Goal: Task Accomplishment & Management: Use online tool/utility

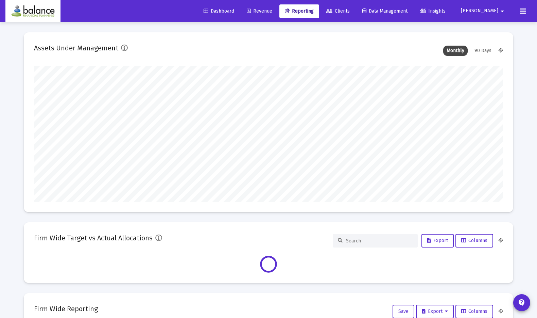
scroll to position [136, 469]
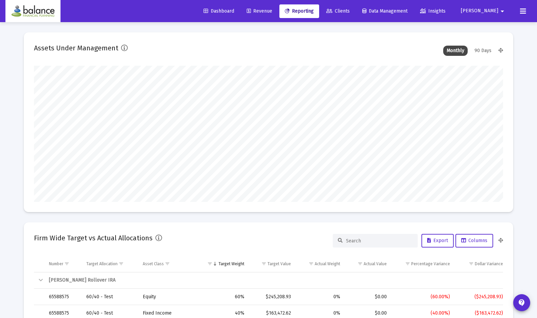
type input "[PERSON_NAME][EMAIL_ADDRESS][DOMAIN_NAME]"
type input "2025-10-06"
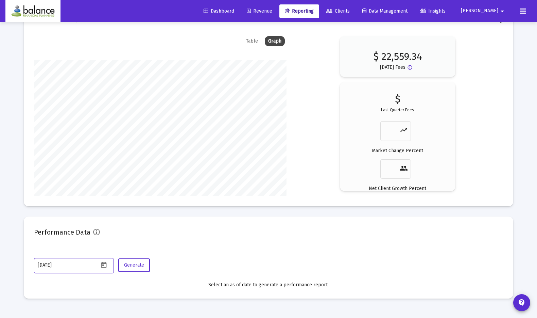
scroll to position [136, 219]
click at [272, 12] on span "Revenue" at bounding box center [260, 11] width 26 height 6
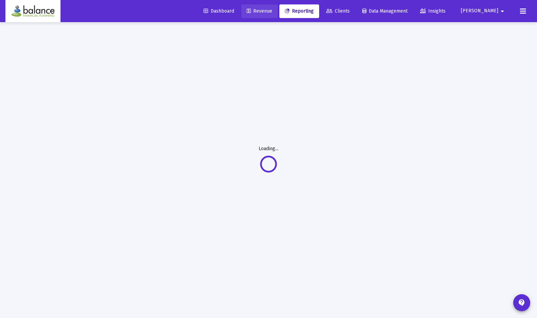
scroll to position [22, 0]
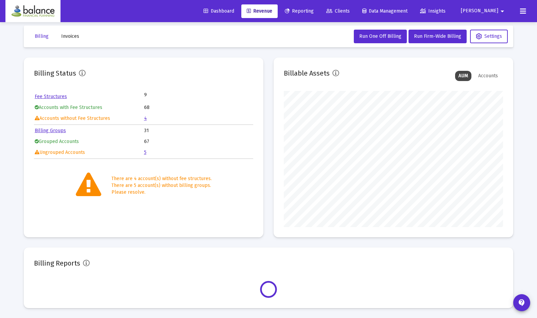
scroll to position [136, 219]
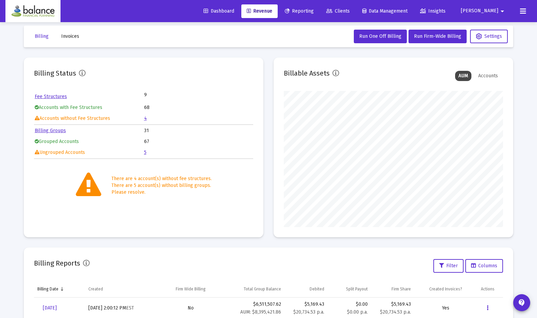
click at [145, 118] on link "4" at bounding box center [145, 118] width 3 height 6
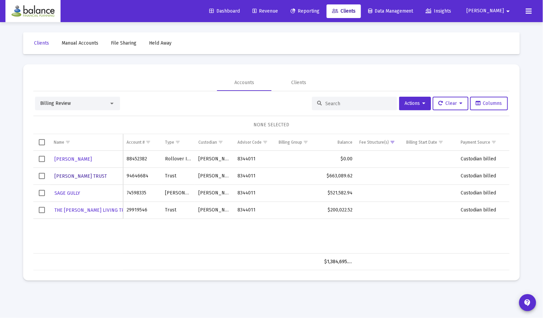
click at [80, 175] on span "NEETU MALIK TRUST" at bounding box center [80, 176] width 52 height 6
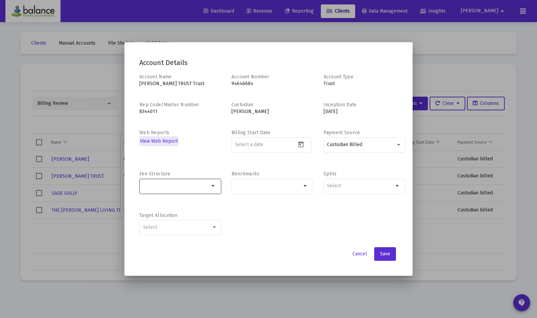
click at [213, 185] on mat-icon "arrow_drop_down" at bounding box center [213, 186] width 8 height 8
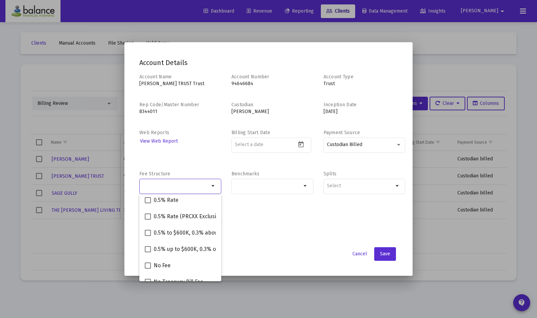
scroll to position [60, 0]
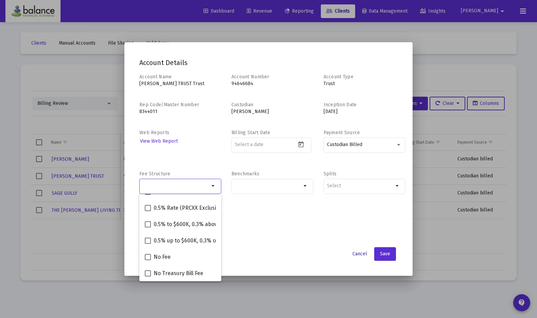
click at [359, 253] on span "Cancel" at bounding box center [360, 254] width 15 height 6
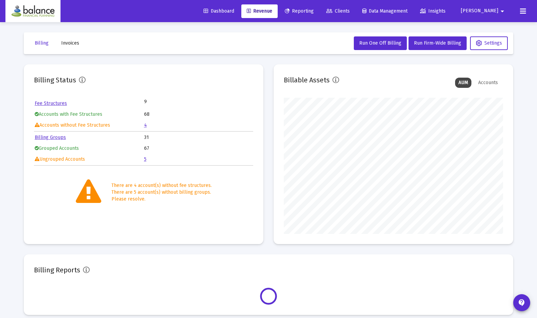
scroll to position [136, 219]
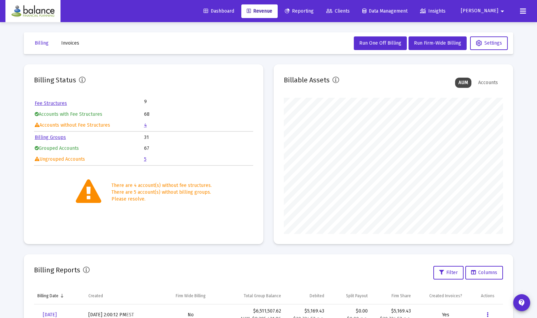
click at [59, 102] on link "Fee Structures" at bounding box center [51, 103] width 32 height 6
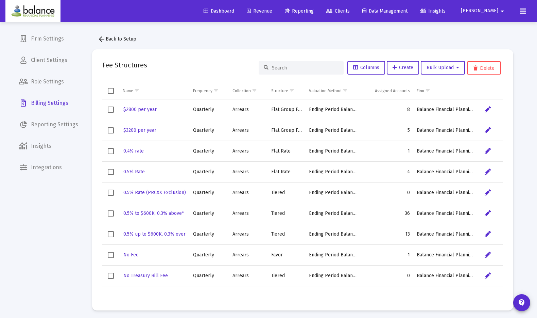
click at [128, 39] on span "arrow_back Back to Setup" at bounding box center [117, 39] width 39 height 6
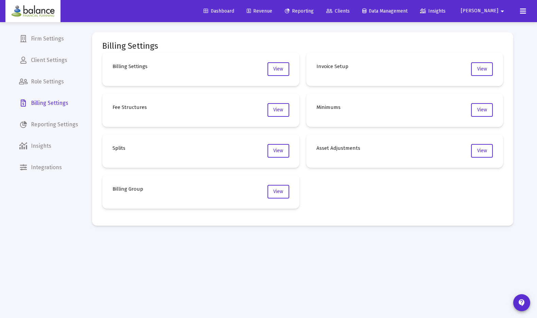
click at [272, 12] on span "Revenue" at bounding box center [260, 11] width 26 height 6
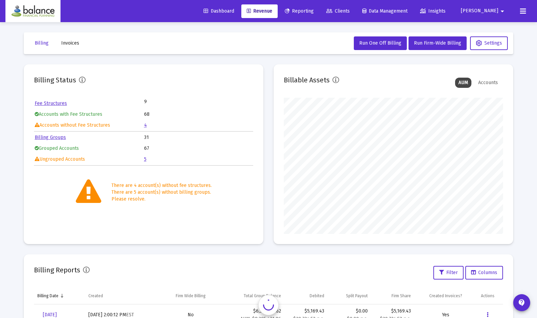
scroll to position [136, 219]
click at [146, 124] on link "4" at bounding box center [145, 125] width 3 height 6
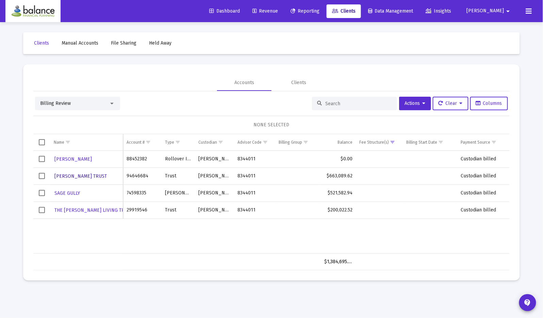
click at [89, 174] on span "NEETU MALIK TRUST" at bounding box center [80, 176] width 52 height 6
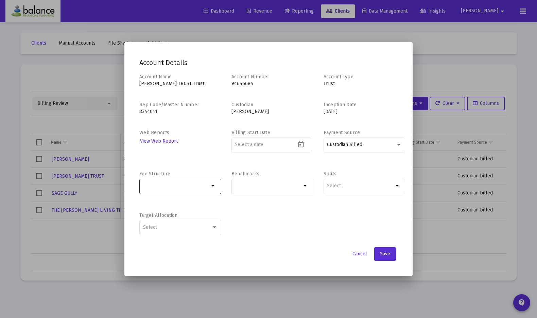
click at [213, 187] on mat-icon "arrow_drop_down" at bounding box center [213, 186] width 8 height 8
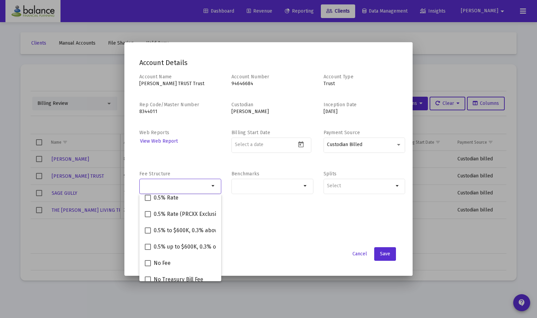
scroll to position [56, 0]
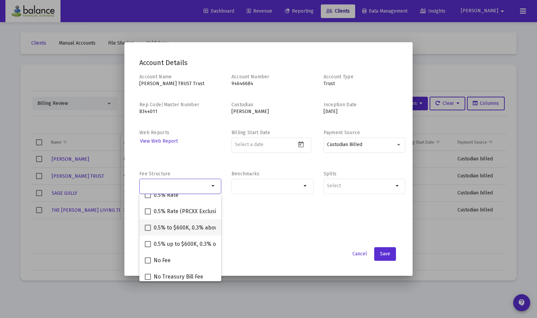
click at [203, 231] on span "0.5% to $600K, 0.3% above*" at bounding box center [188, 227] width 69 height 8
click at [148, 231] on input "0.5% to $600K, 0.3% above*" at bounding box center [148, 231] width 0 height 0
checkbox input "true"
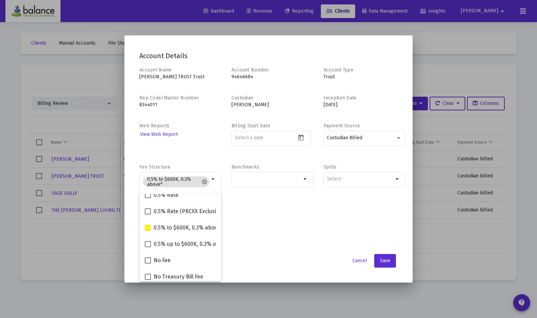
click at [260, 223] on div "Account Name NEETU MALIK TRUST Trust Account Number 94646684 Account Type Trust…" at bounding box center [268, 158] width 258 height 183
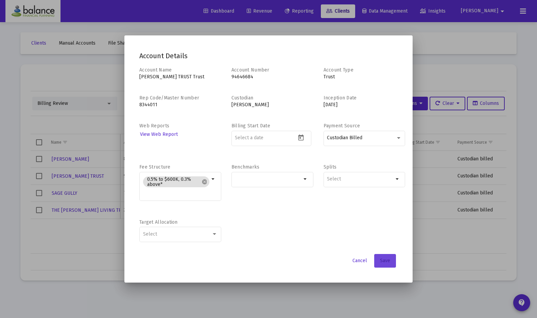
click at [387, 257] on span "Save" at bounding box center [385, 260] width 10 height 6
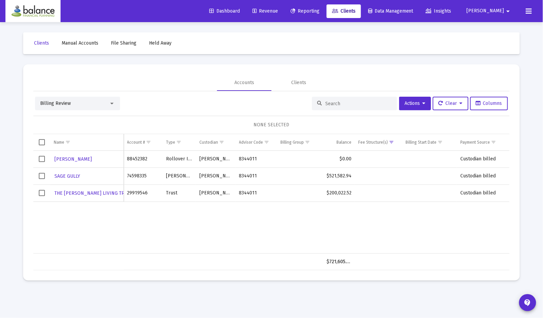
click at [278, 8] on span "Revenue" at bounding box center [265, 11] width 26 height 6
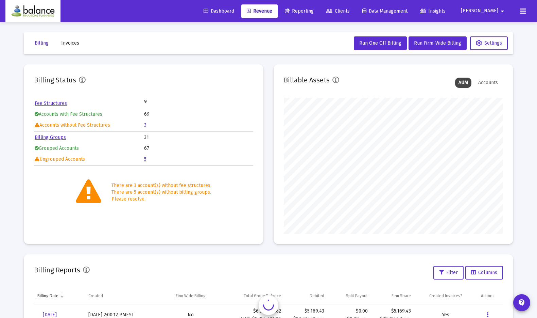
scroll to position [136, 219]
click at [145, 158] on link "5" at bounding box center [145, 159] width 2 height 6
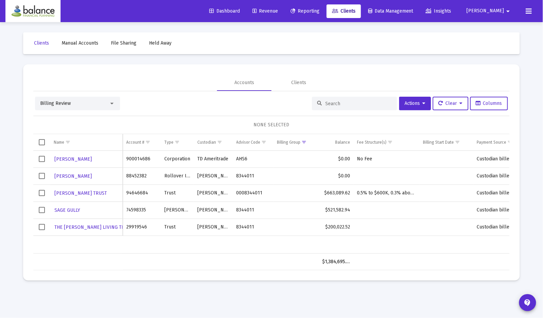
click at [40, 209] on span "Select row" at bounding box center [42, 210] width 6 height 6
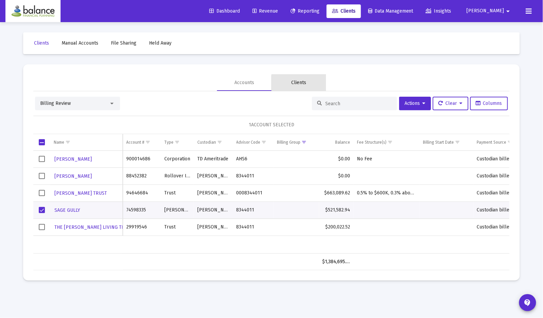
click at [306, 83] on div "Clients" at bounding box center [298, 82] width 54 height 16
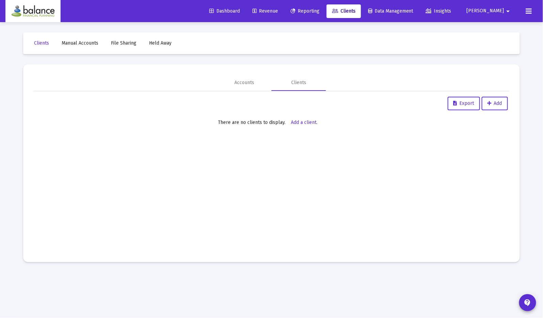
click at [319, 13] on span "Reporting" at bounding box center [304, 11] width 29 height 6
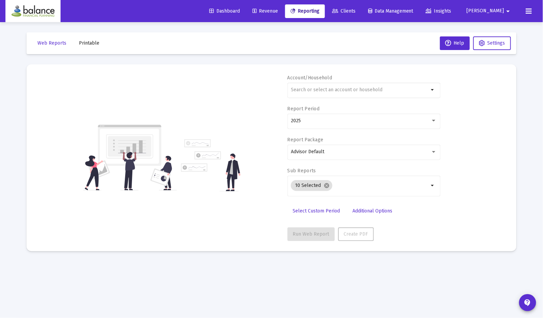
click at [278, 13] on span "Revenue" at bounding box center [265, 11] width 26 height 6
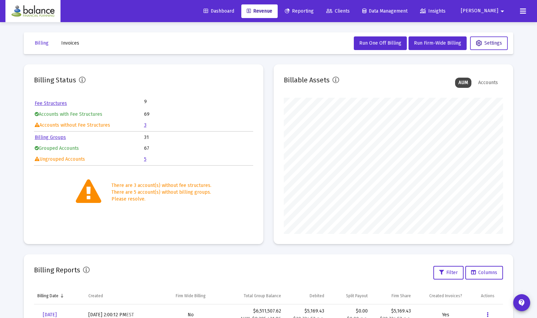
click at [495, 46] on span "Settings" at bounding box center [489, 43] width 26 height 6
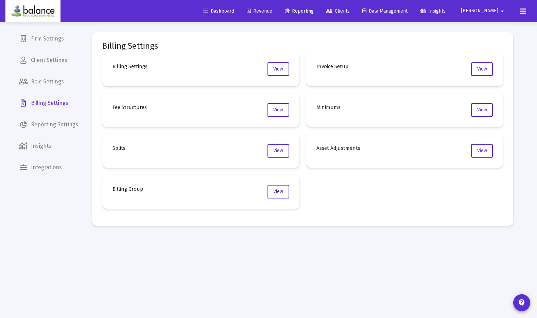
click at [276, 194] on button "View" at bounding box center [279, 192] width 22 height 14
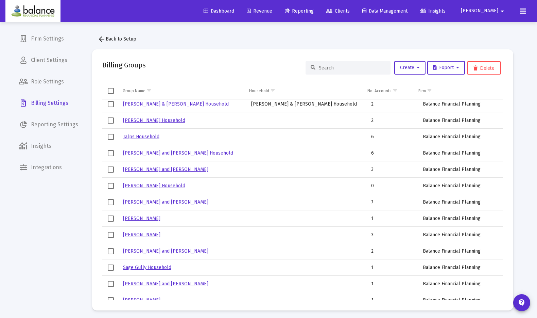
scroll to position [220, 0]
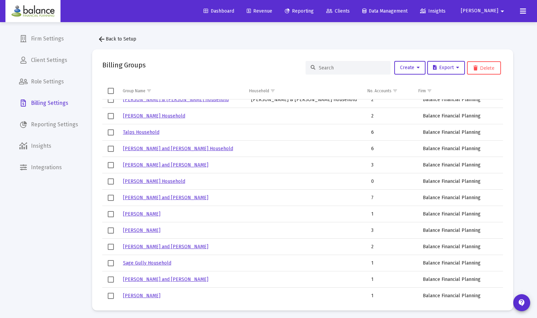
click at [152, 262] on link "Sage Gully Household" at bounding box center [147, 263] width 48 height 6
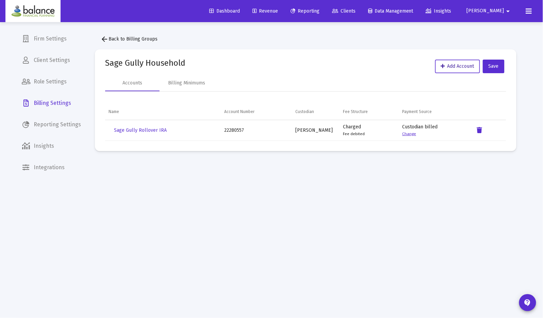
click at [455, 69] on span "Add Account" at bounding box center [457, 66] width 33 height 6
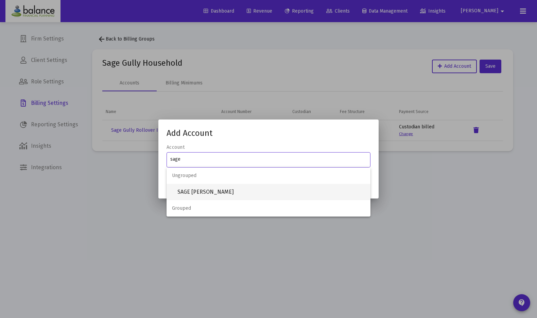
type input "sage"
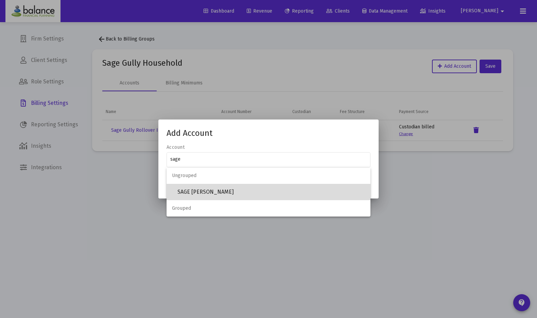
click at [207, 190] on span "SAGE [PERSON_NAME]" at bounding box center [272, 192] width 188 height 16
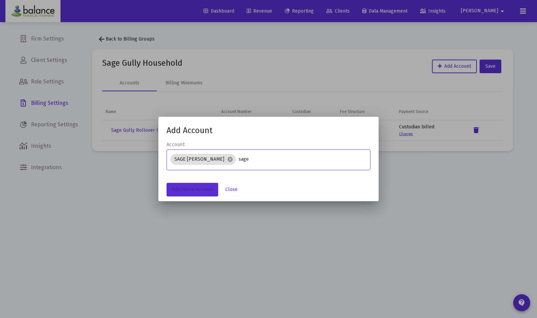
click at [207, 190] on span "Add/Move Account" at bounding box center [192, 189] width 41 height 6
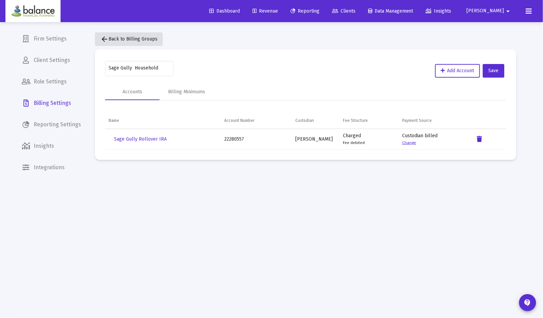
click at [111, 39] on span "arrow_back Back to Billing Groups" at bounding box center [128, 39] width 57 height 6
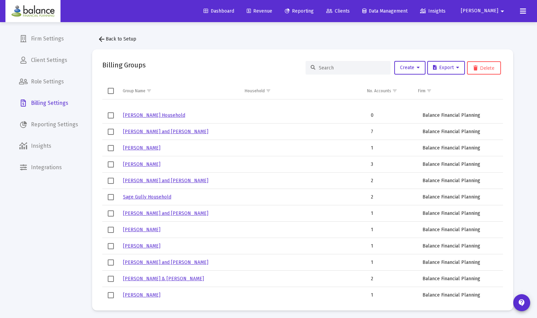
scroll to position [304, 0]
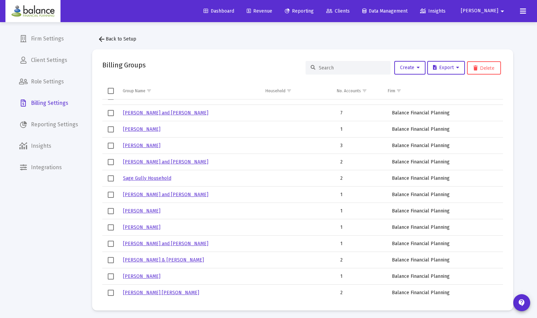
click at [135, 274] on link "[PERSON_NAME]" at bounding box center [141, 276] width 37 height 6
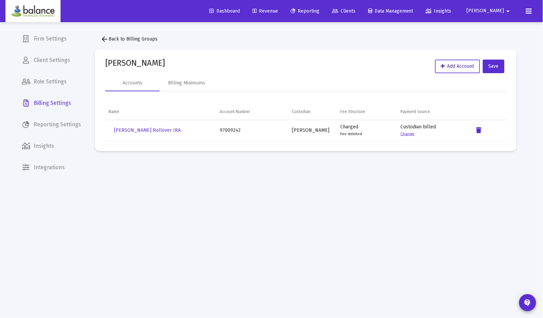
click at [444, 67] on span "Add Account" at bounding box center [457, 66] width 33 height 6
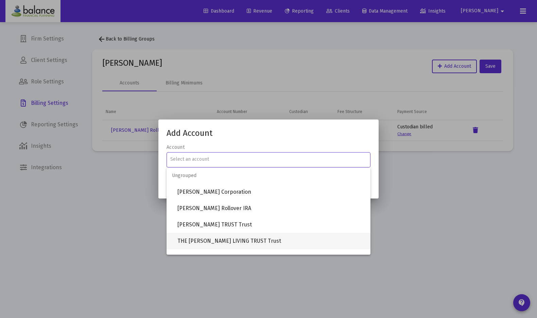
click at [282, 239] on span "THE [PERSON_NAME] LIVING TRUST Trust" at bounding box center [272, 241] width 188 height 16
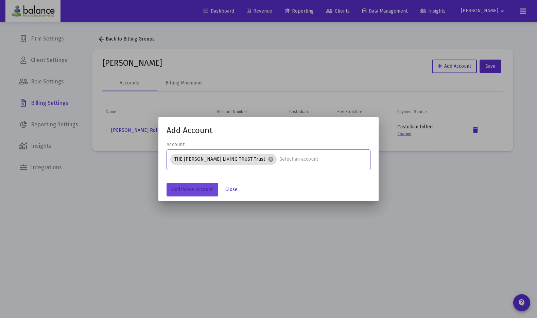
click at [202, 189] on span "Add/Move Account" at bounding box center [192, 189] width 41 height 6
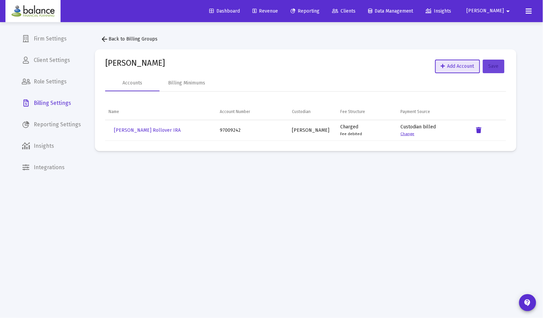
click at [495, 67] on span "Save" at bounding box center [493, 66] width 10 height 6
click at [139, 41] on span "arrow_back Back to Billing Groups" at bounding box center [128, 39] width 57 height 6
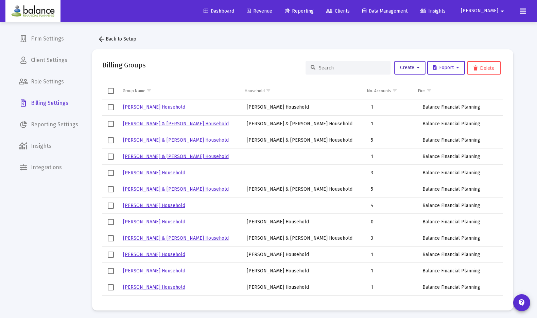
click at [417, 68] on icon at bounding box center [418, 67] width 3 height 5
click at [412, 83] on button "New Group" at bounding box center [434, 85] width 82 height 16
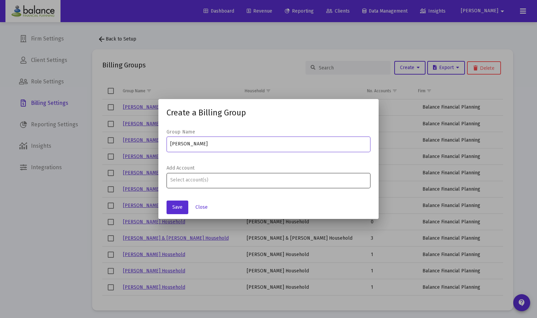
click at [235, 183] on div "Assignment Selection" at bounding box center [269, 180] width 200 height 8
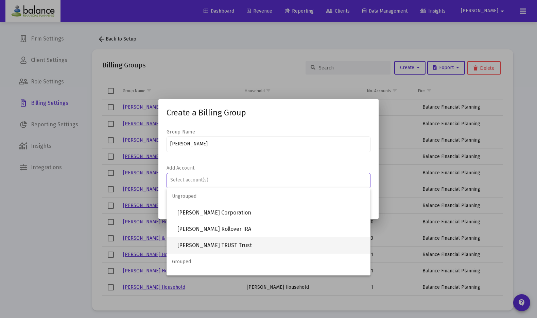
click at [236, 241] on span "[PERSON_NAME] TRUST Trust" at bounding box center [272, 245] width 188 height 16
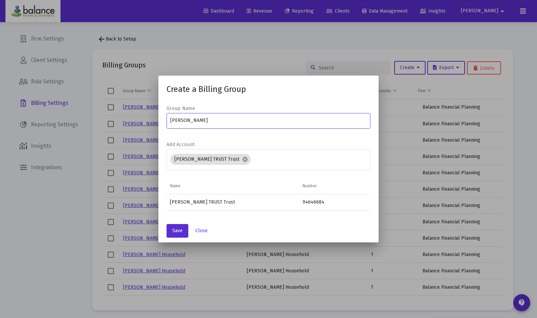
click at [203, 120] on input "[PERSON_NAME]" at bounding box center [268, 120] width 197 height 5
type input "[PERSON_NAME]"
click at [180, 225] on button "Save" at bounding box center [178, 231] width 22 height 14
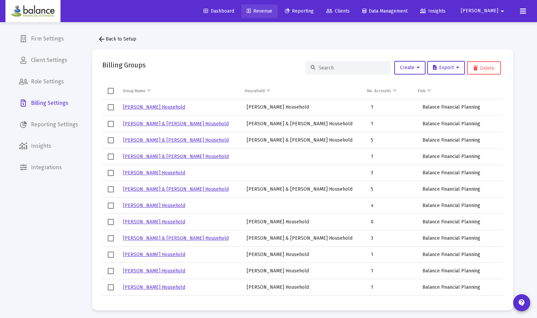
click at [272, 10] on span "Revenue" at bounding box center [260, 11] width 26 height 6
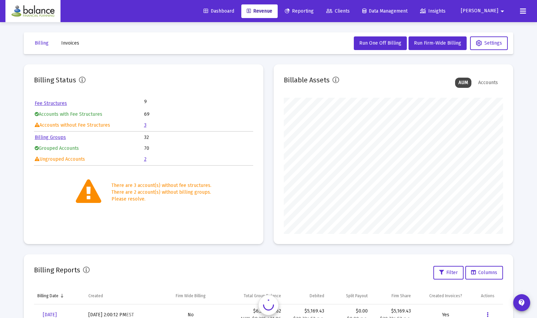
scroll to position [136, 219]
click at [146, 159] on link "2" at bounding box center [145, 159] width 2 height 6
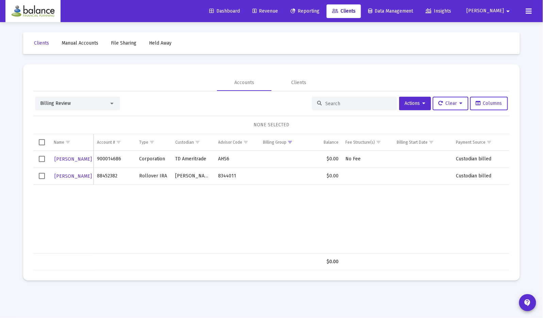
click at [278, 11] on span "Revenue" at bounding box center [265, 11] width 26 height 6
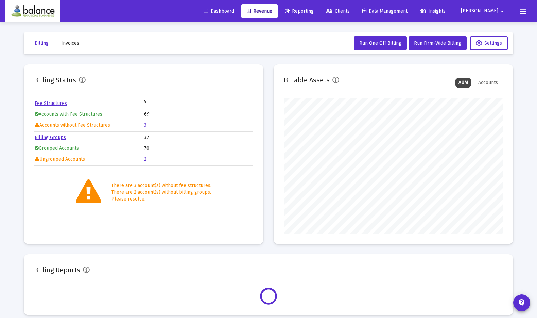
scroll to position [136, 219]
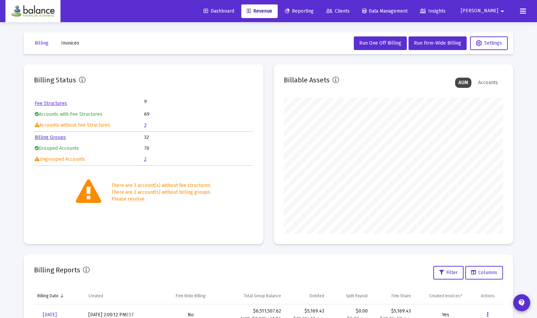
click at [145, 124] on link "3" at bounding box center [145, 125] width 2 height 6
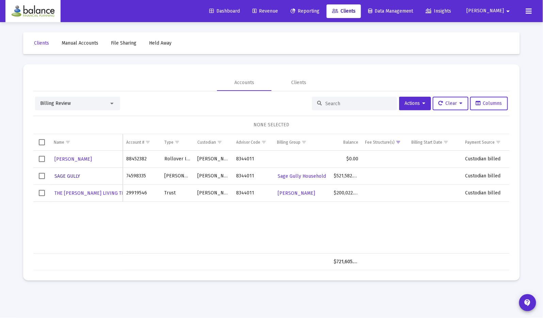
click at [71, 176] on span "SAGE GULLY" at bounding box center [67, 176] width 26 height 6
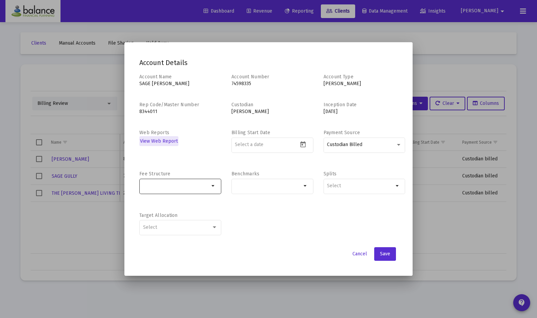
click at [213, 188] on mat-icon "arrow_drop_down" at bounding box center [213, 186] width 8 height 8
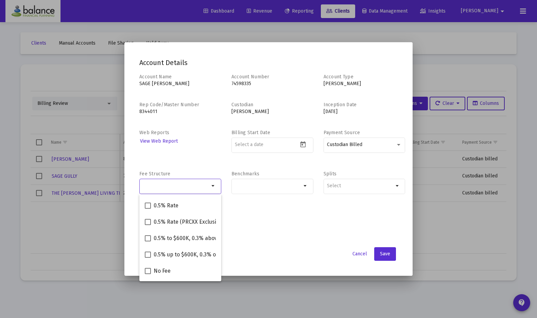
scroll to position [60, 0]
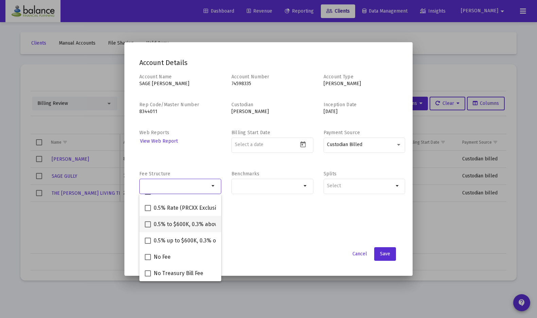
click at [200, 224] on span "0.5% to $600K, 0.3% above*" at bounding box center [188, 224] width 69 height 8
click at [148, 227] on input "0.5% to $600K, 0.3% above*" at bounding box center [148, 227] width 0 height 0
checkbox input "true"
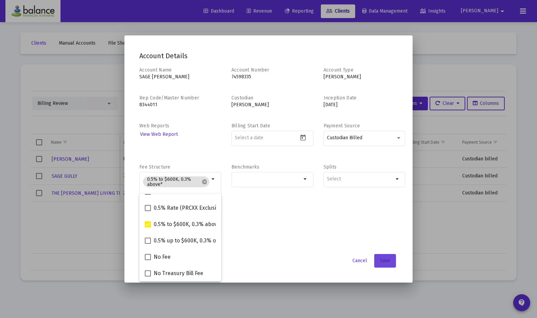
click at [389, 258] on span "Save" at bounding box center [385, 260] width 10 height 6
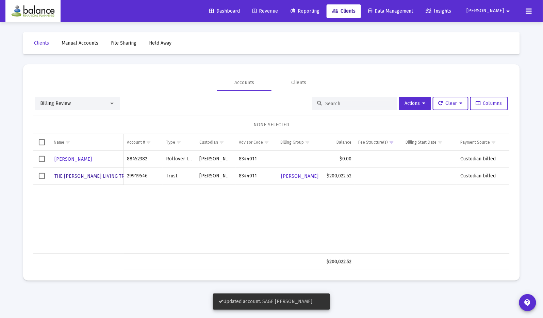
click at [94, 173] on span "THE IRIS STARR LIVING TRUST" at bounding box center [93, 176] width 78 height 6
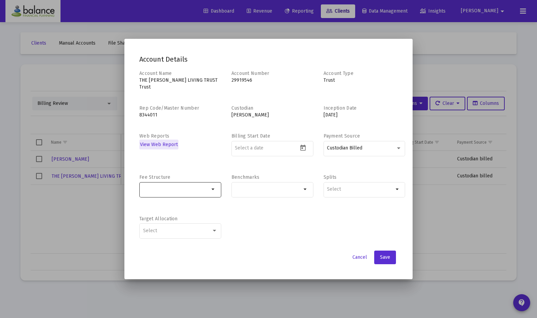
click at [213, 186] on mat-icon "arrow_drop_down" at bounding box center [213, 189] width 8 height 8
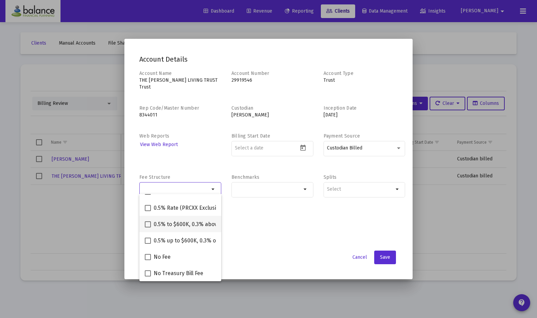
click at [199, 226] on span "0.5% to $600K, 0.3% above*" at bounding box center [188, 224] width 69 height 8
click at [148, 227] on input "0.5% to $600K, 0.3% above*" at bounding box center [148, 227] width 0 height 0
checkbox input "true"
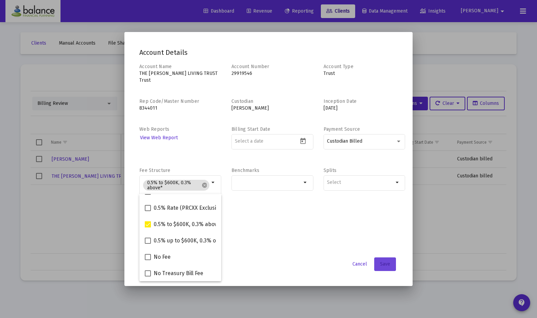
click at [386, 261] on span "Save" at bounding box center [385, 264] width 10 height 6
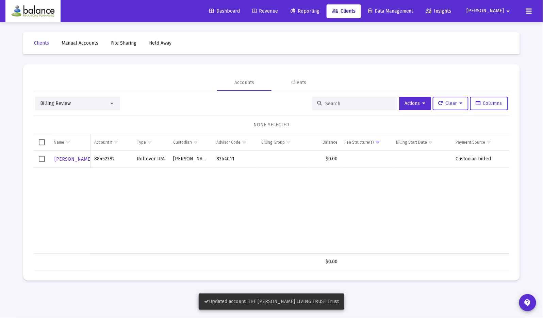
click at [383, 236] on div "Cynthia Gray 88452382 Rollover IRA Schwab 8344011 $0.00 Custodian billed" at bounding box center [271, 202] width 476 height 103
click at [278, 14] on span "Revenue" at bounding box center [265, 11] width 26 height 6
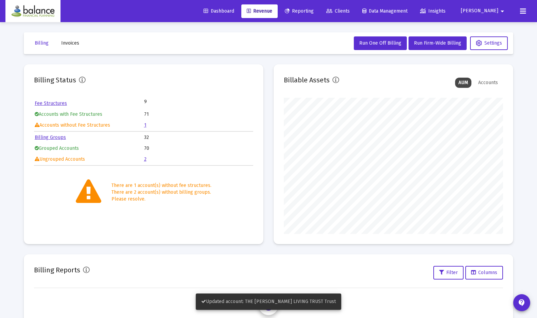
scroll to position [136, 219]
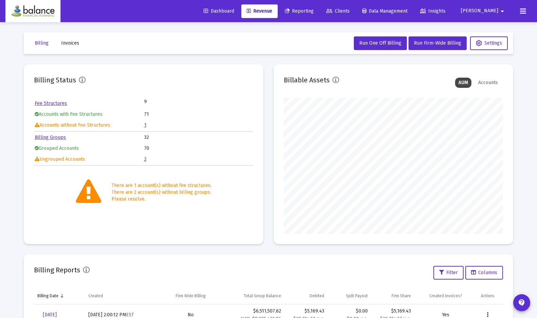
click at [144, 124] on link "1" at bounding box center [145, 125] width 2 height 6
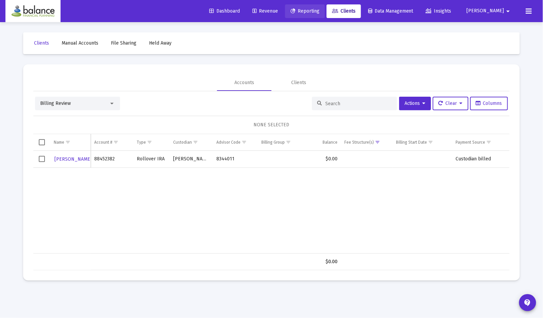
click at [319, 11] on span "Reporting" at bounding box center [304, 11] width 29 height 6
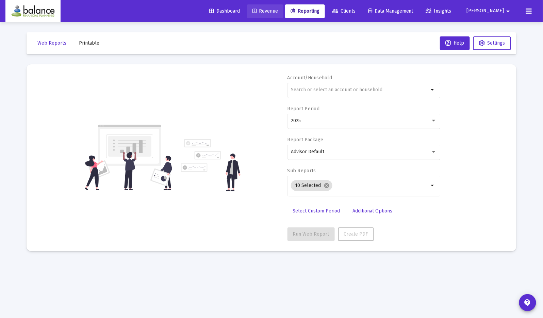
click at [283, 15] on link "Revenue" at bounding box center [265, 11] width 36 height 14
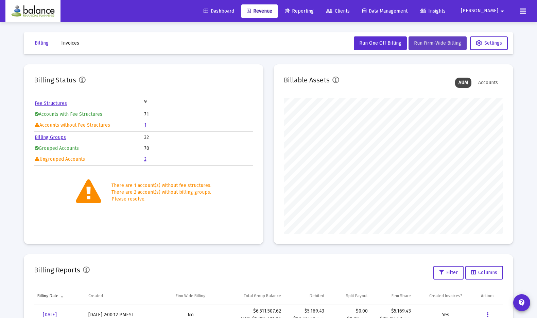
click at [441, 45] on span "Run Firm-Wide Billing" at bounding box center [437, 43] width 47 height 6
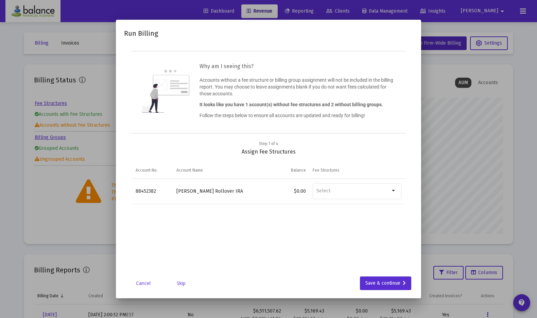
click at [181, 285] on link "Skip" at bounding box center [181, 283] width 34 height 7
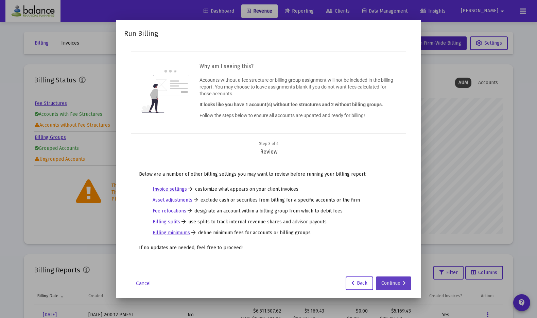
click at [391, 283] on div "Continue" at bounding box center [394, 283] width 24 height 14
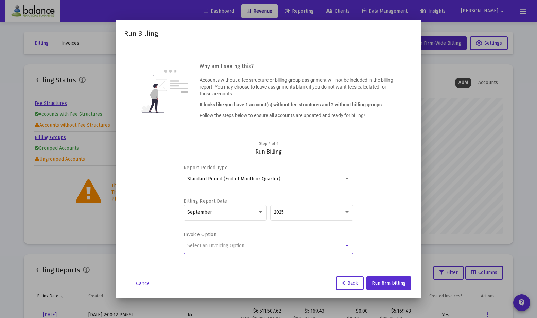
click at [348, 245] on div at bounding box center [347, 246] width 3 height 2
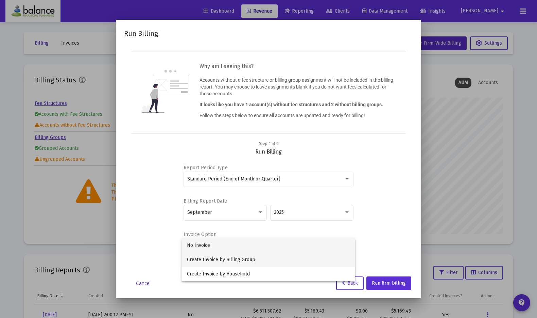
click at [340, 256] on span "Create Invoice by Billing Group" at bounding box center [268, 259] width 163 height 14
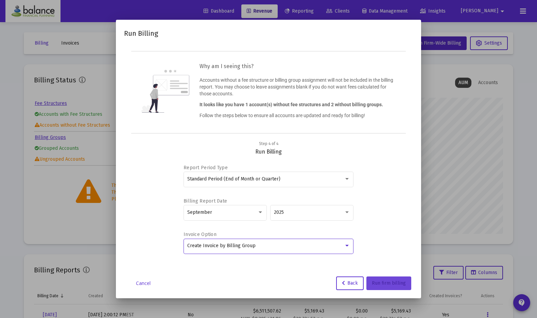
click at [386, 280] on span "Run firm billing" at bounding box center [389, 283] width 34 height 6
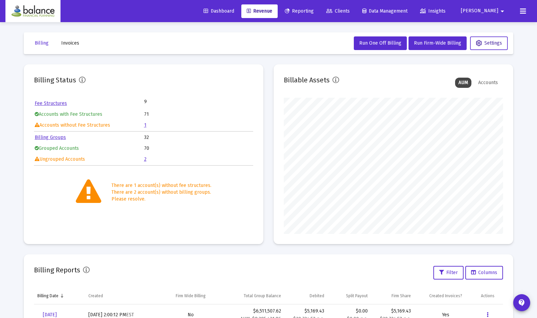
click at [483, 44] on span "Settings" at bounding box center [489, 43] width 26 height 6
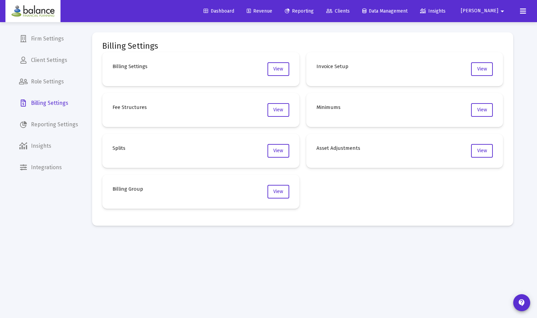
click at [272, 9] on span "Revenue" at bounding box center [260, 11] width 26 height 6
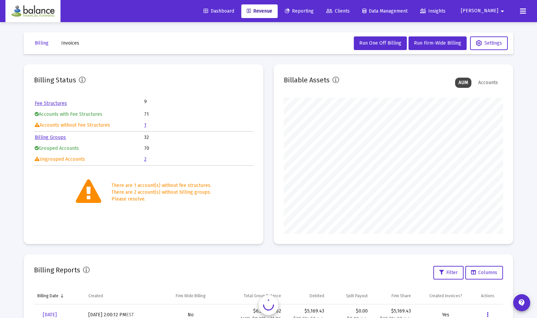
scroll to position [136, 219]
click at [436, 41] on span "Run Firm-Wide Billing" at bounding box center [437, 43] width 47 height 6
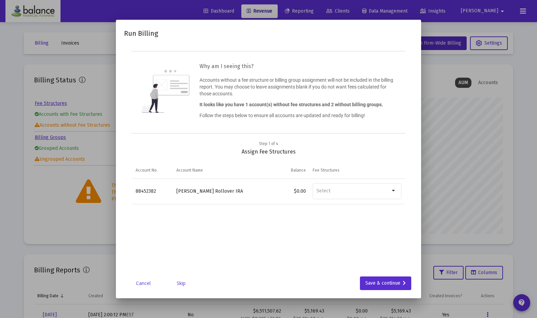
click at [182, 283] on link "Skip" at bounding box center [181, 283] width 34 height 7
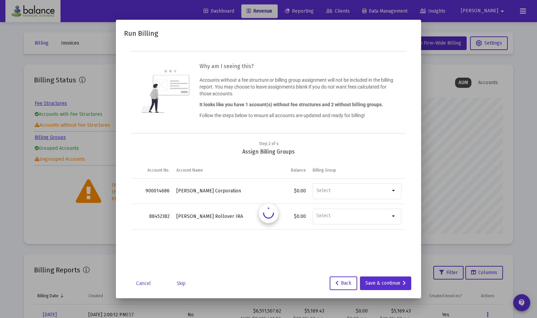
type input "[PERSON_NAME][EMAIL_ADDRESS][DOMAIN_NAME]"
click at [182, 283] on link "Skip" at bounding box center [181, 283] width 34 height 7
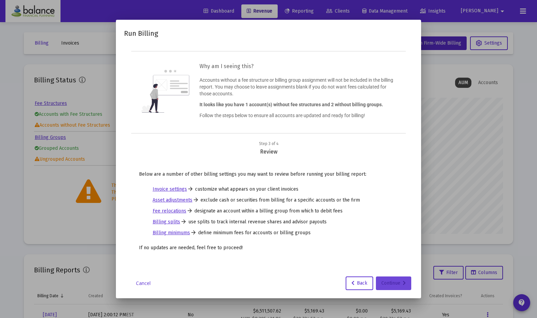
click at [385, 281] on div "Continue" at bounding box center [394, 283] width 24 height 14
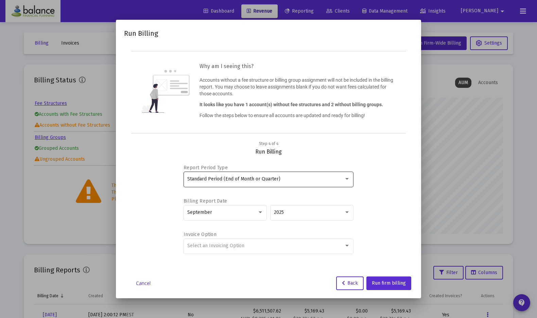
click at [347, 179] on div at bounding box center [347, 179] width 3 height 2
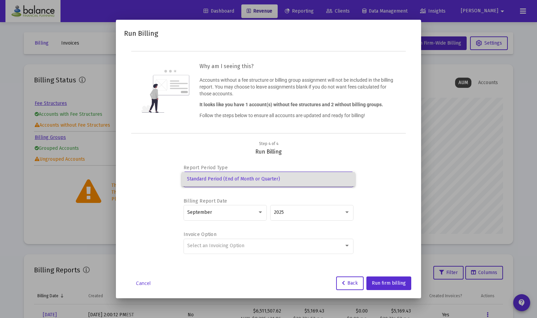
click at [347, 250] on div at bounding box center [268, 159] width 537 height 318
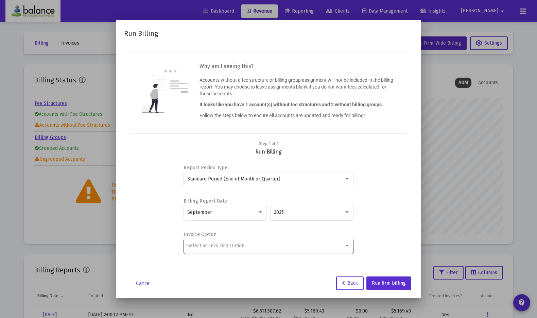
click at [347, 246] on div at bounding box center [347, 245] width 6 height 5
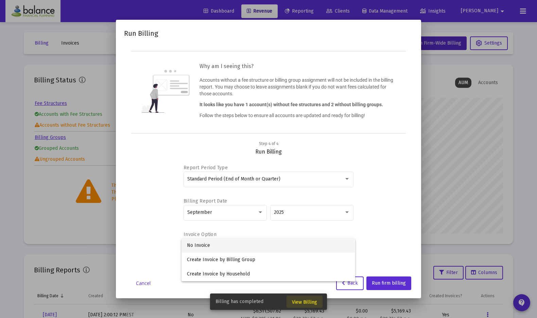
click at [305, 301] on span "View Billing" at bounding box center [304, 302] width 25 height 6
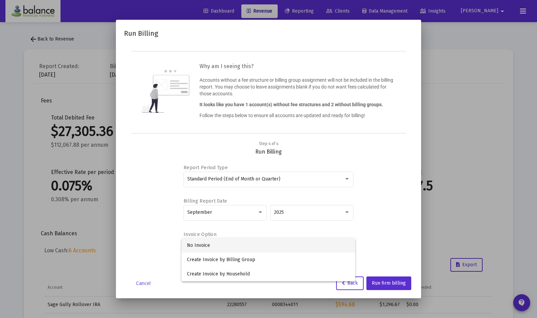
click at [27, 246] on div at bounding box center [268, 159] width 537 height 318
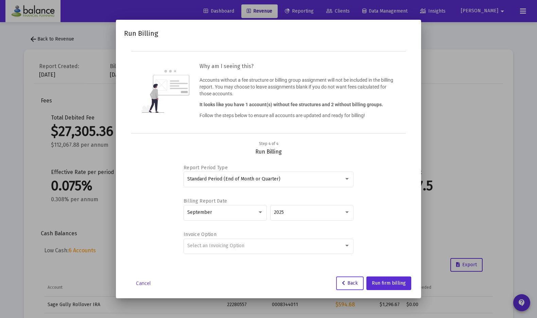
click at [350, 282] on span "Back" at bounding box center [350, 283] width 16 height 6
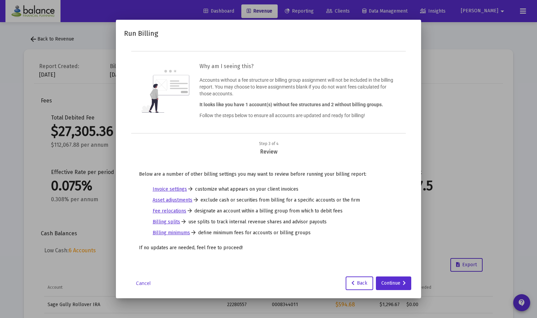
click at [142, 283] on link "Cancel" at bounding box center [143, 283] width 34 height 7
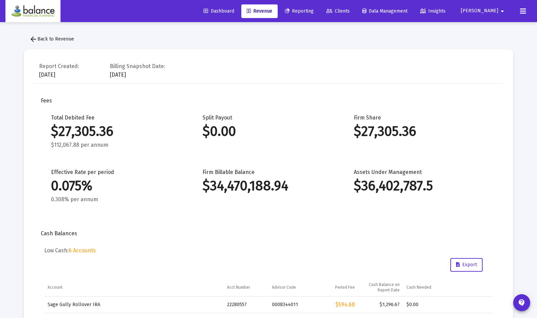
click at [489, 143] on div "Total Debited Fee $27,305.36 $112,067.88 per annum Split Payout $0.00 Firm Shar…" at bounding box center [268, 165] width 449 height 102
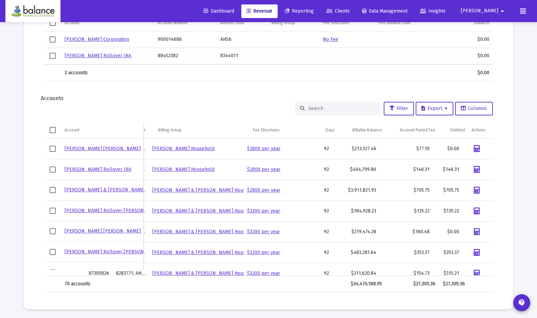
scroll to position [0, 77]
drag, startPoint x: 382, startPoint y: 269, endPoint x: 461, endPoint y: 267, distance: 79.3
click at [461, 268] on div "[PERSON_NAME] [PERSON_NAME] 72794968 8283771, AHS6 [PERSON_NAME] Household $280…" at bounding box center [268, 206] width 449 height 137
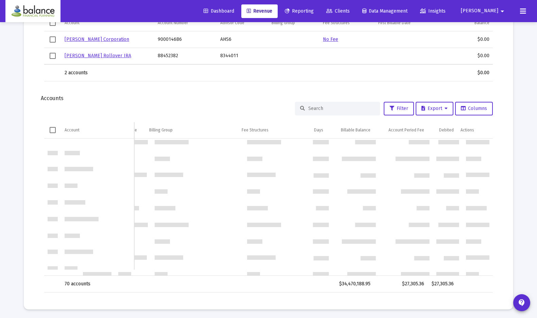
scroll to position [0, 0]
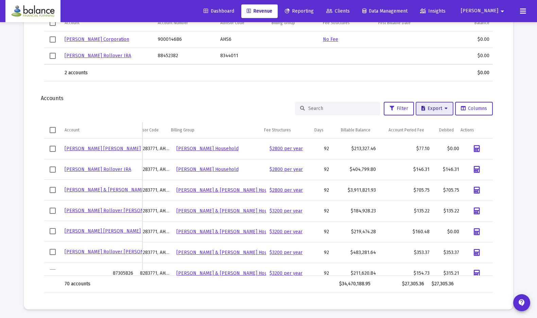
click at [446, 109] on icon at bounding box center [446, 108] width 3 height 5
click at [440, 123] on button "Export All Rows" at bounding box center [437, 124] width 46 height 16
